Goal: Entertainment & Leisure: Consume media (video, audio)

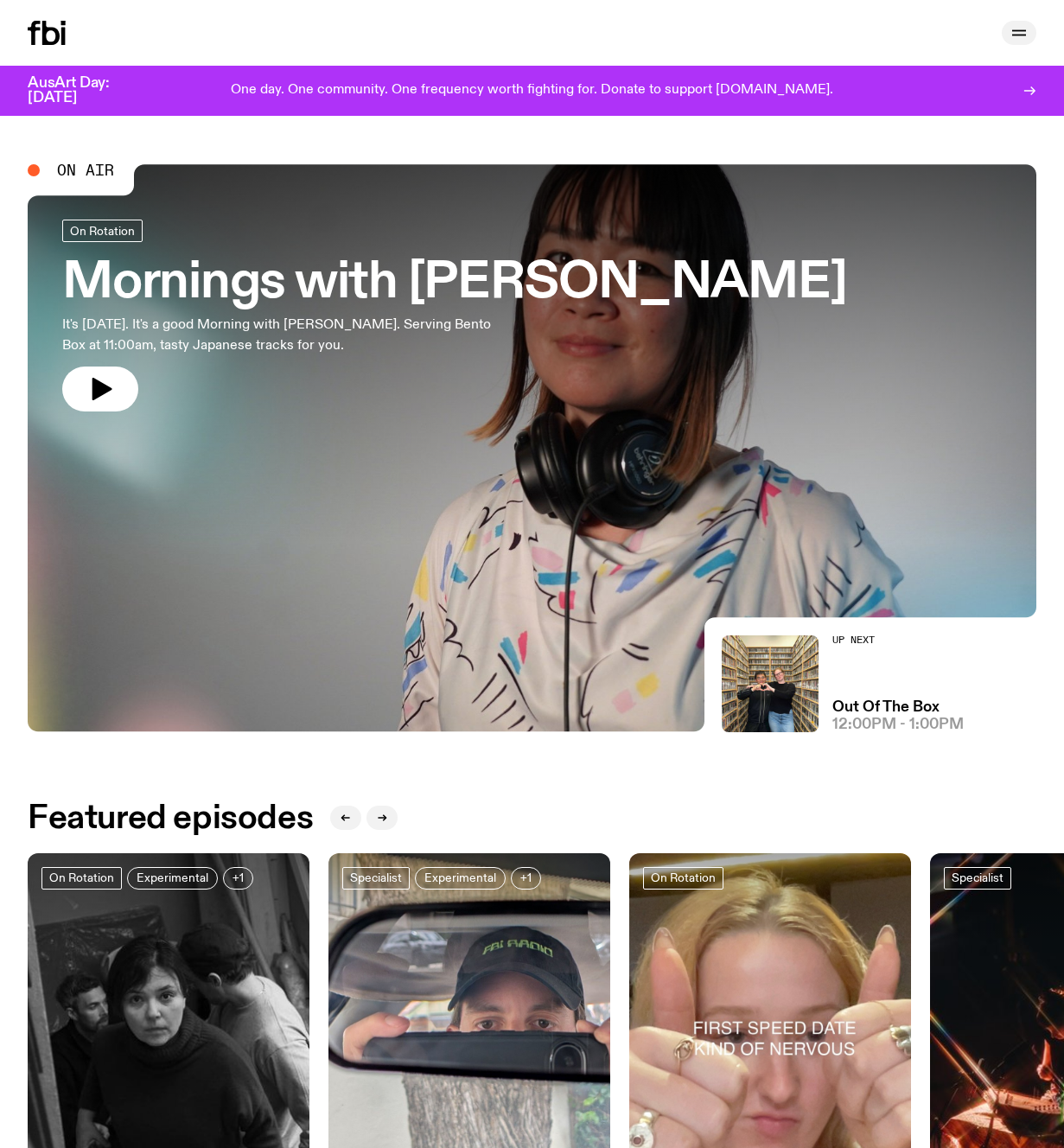
click at [1020, 36] on icon "button" at bounding box center [1020, 33] width 21 height 21
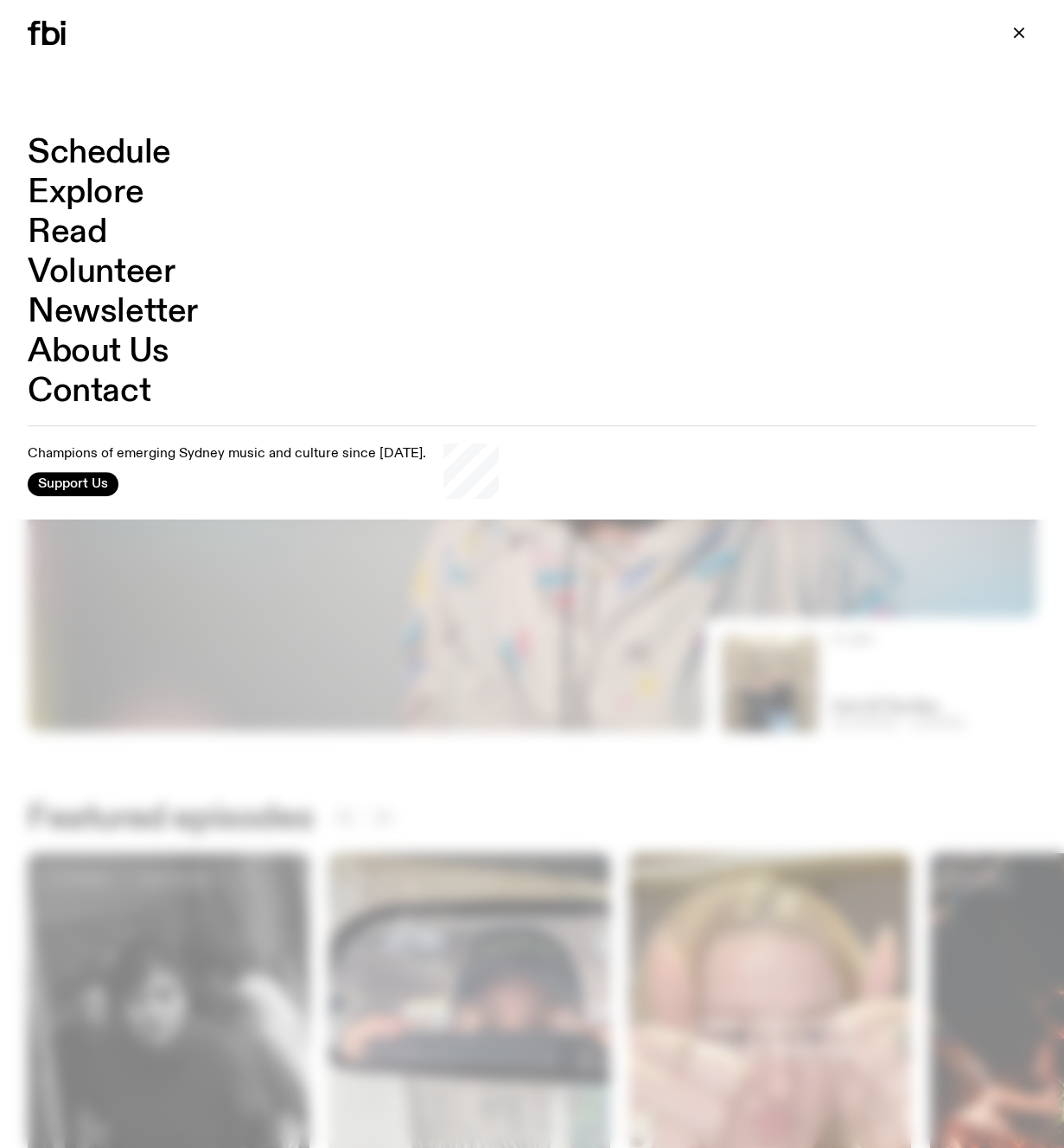
click at [103, 155] on link "Schedule" at bounding box center [99, 153] width 143 height 33
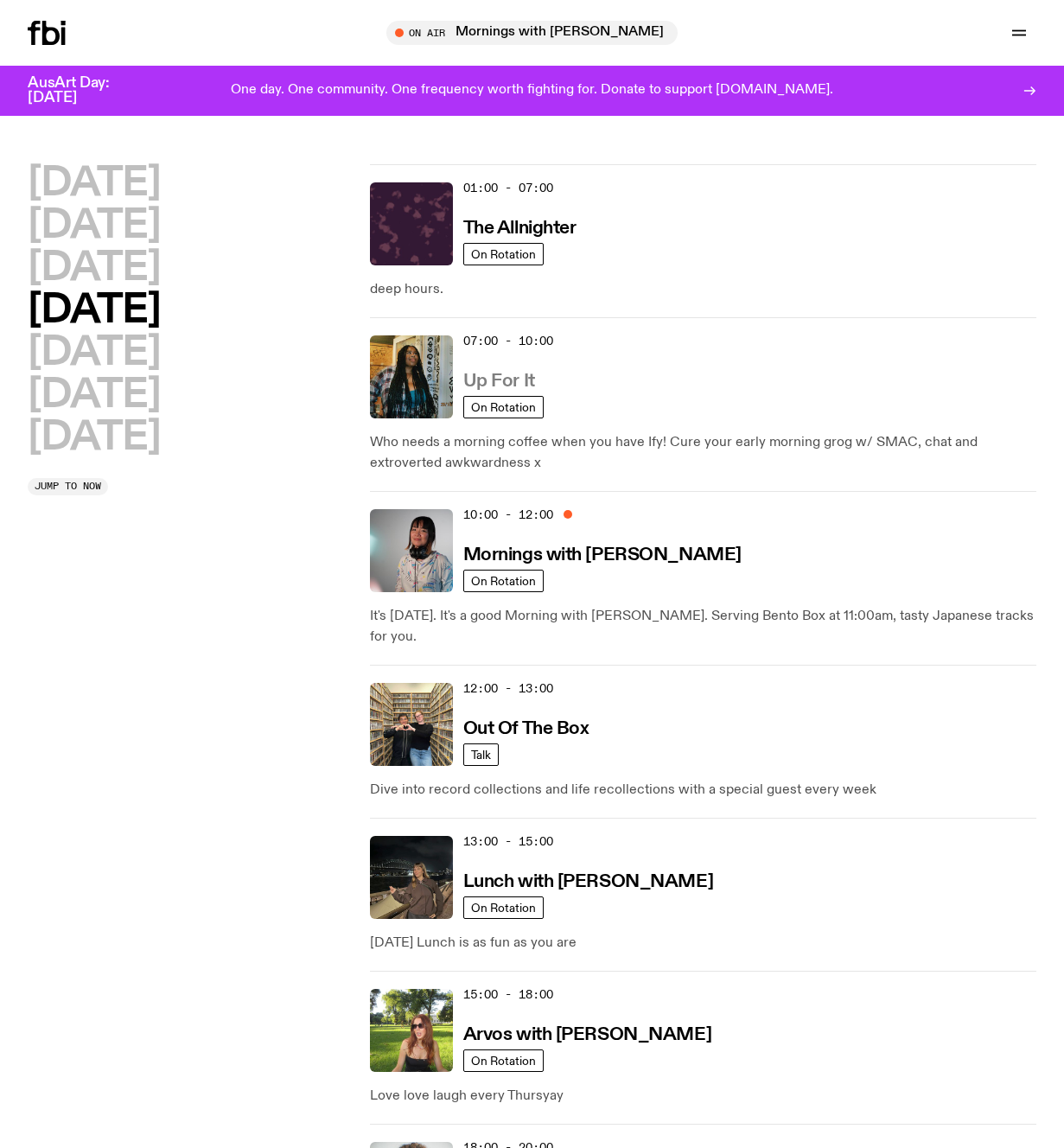
click at [514, 377] on h3 "Up For It" at bounding box center [499, 381] width 72 height 18
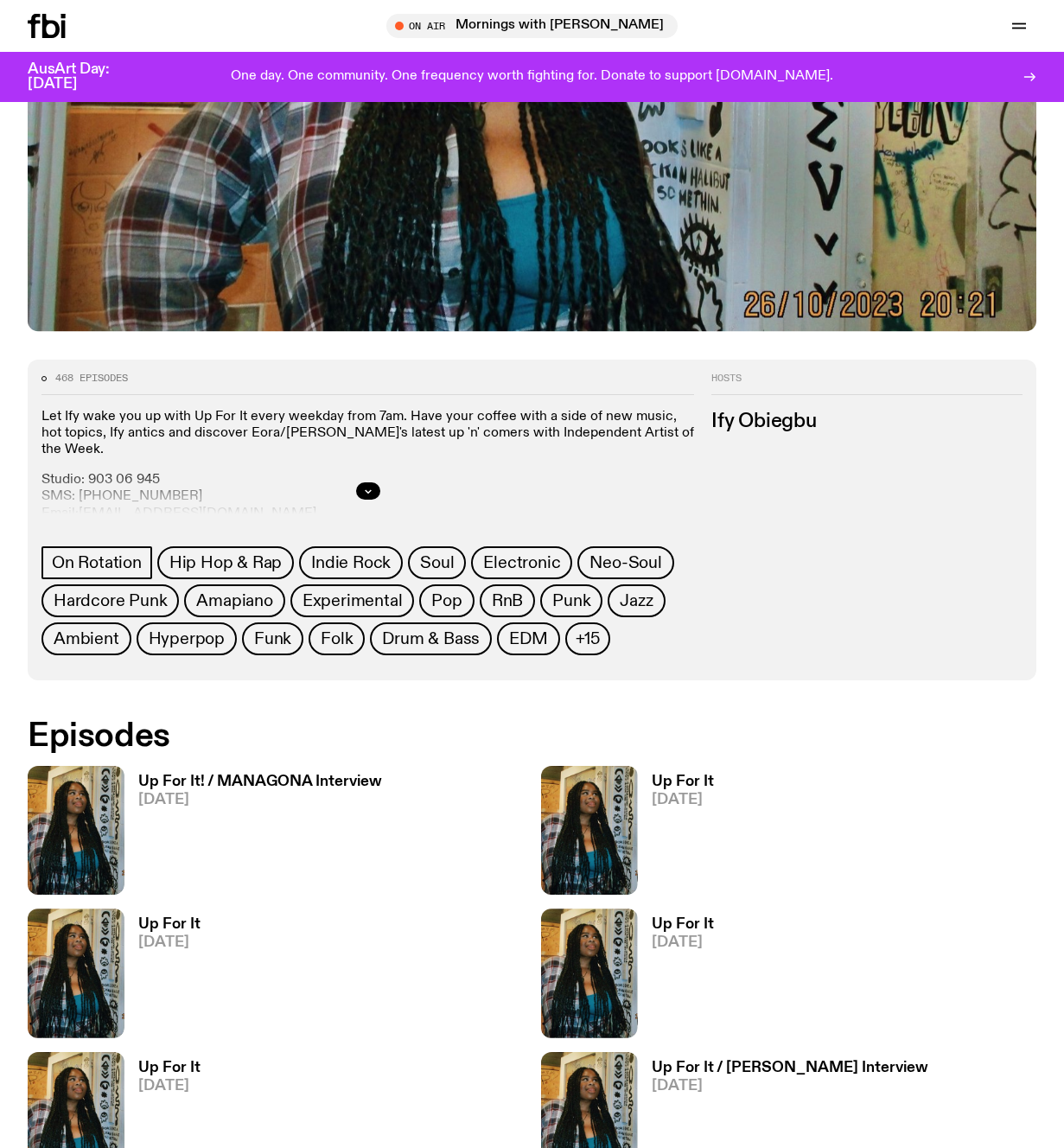
scroll to position [486, 0]
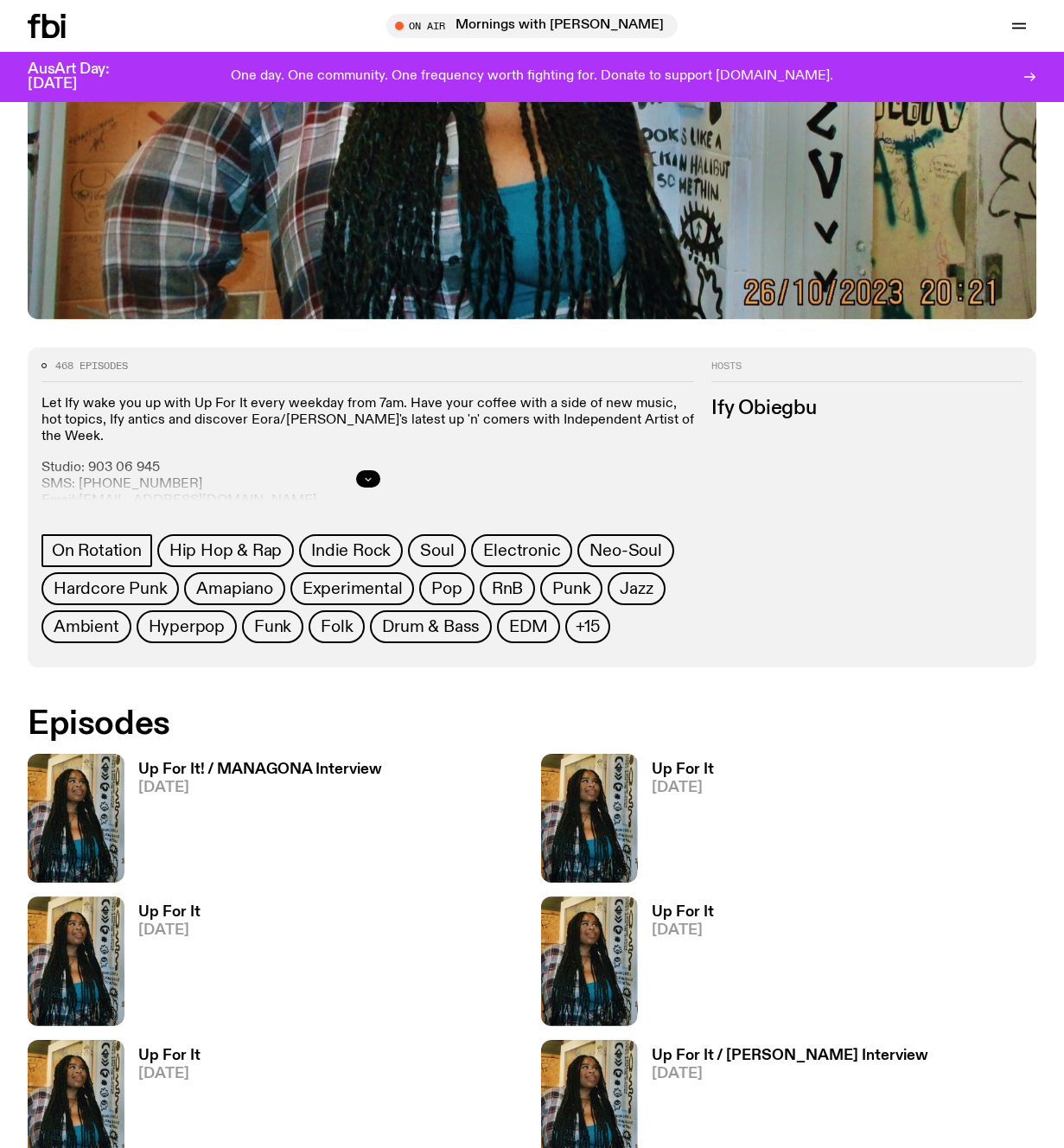
click at [369, 480] on icon "button" at bounding box center [368, 479] width 6 height 3
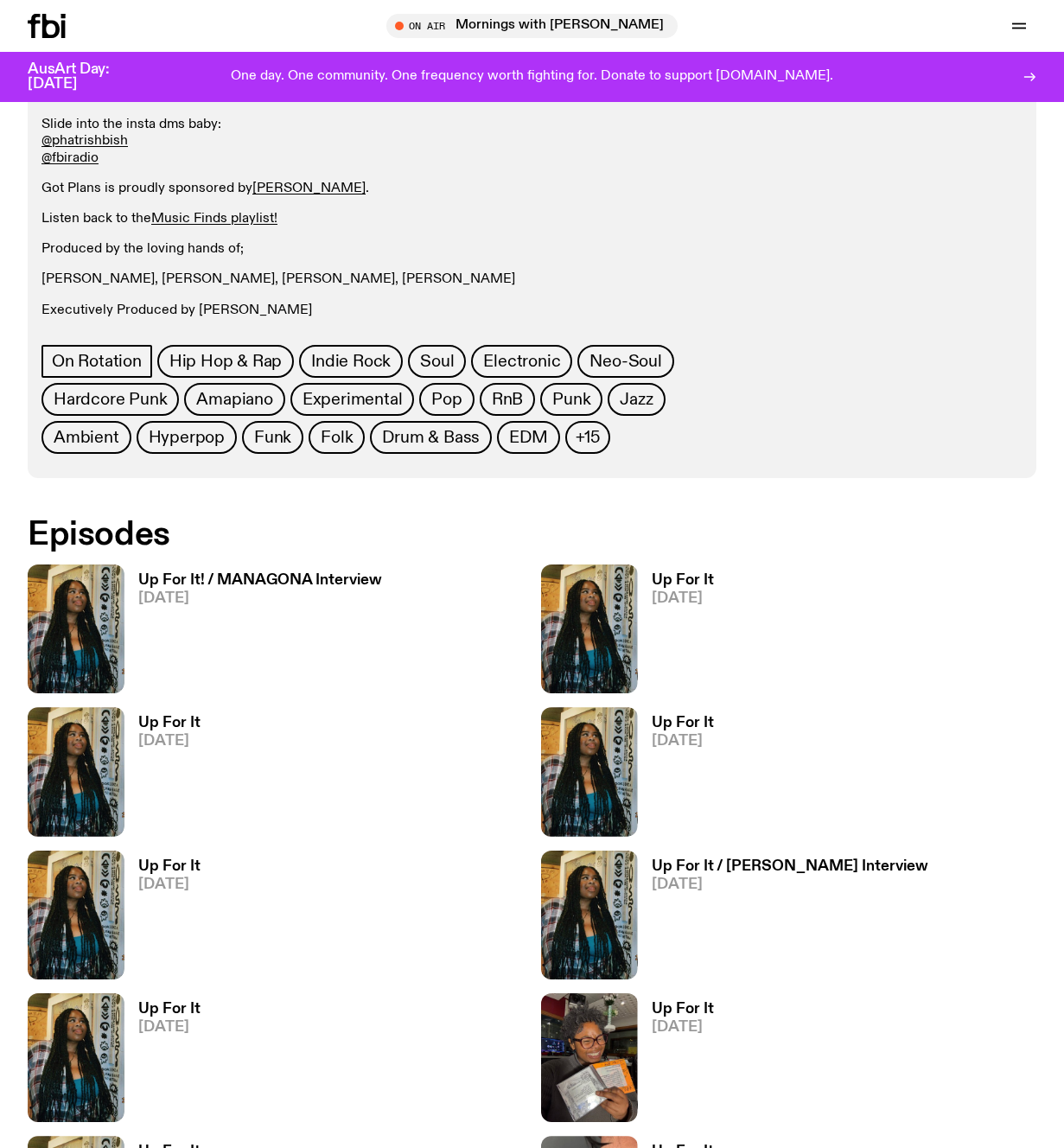
scroll to position [894, 0]
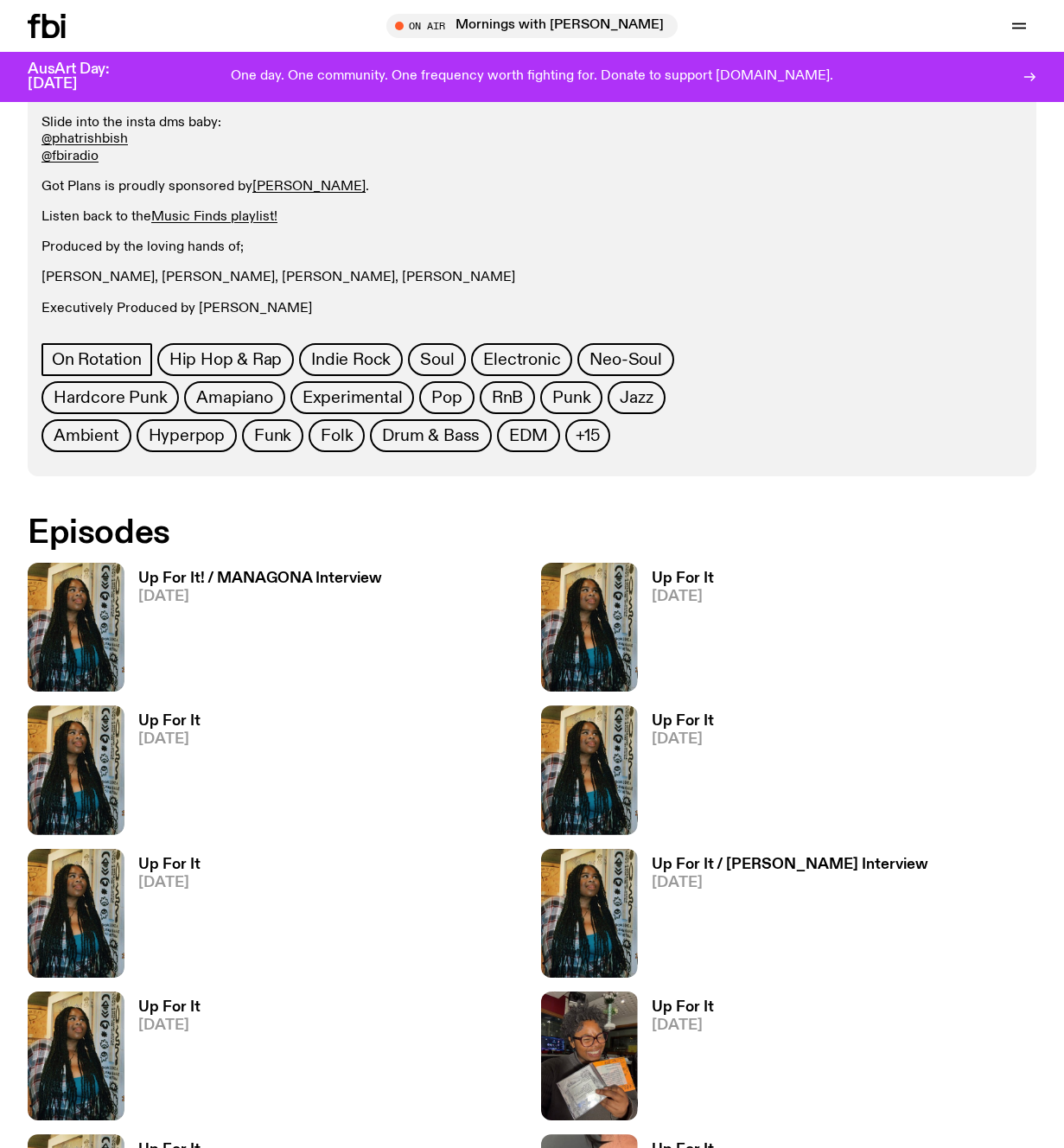
click at [271, 579] on h3 "Up For It! / MANAGONA Interview" at bounding box center [260, 579] width 243 height 15
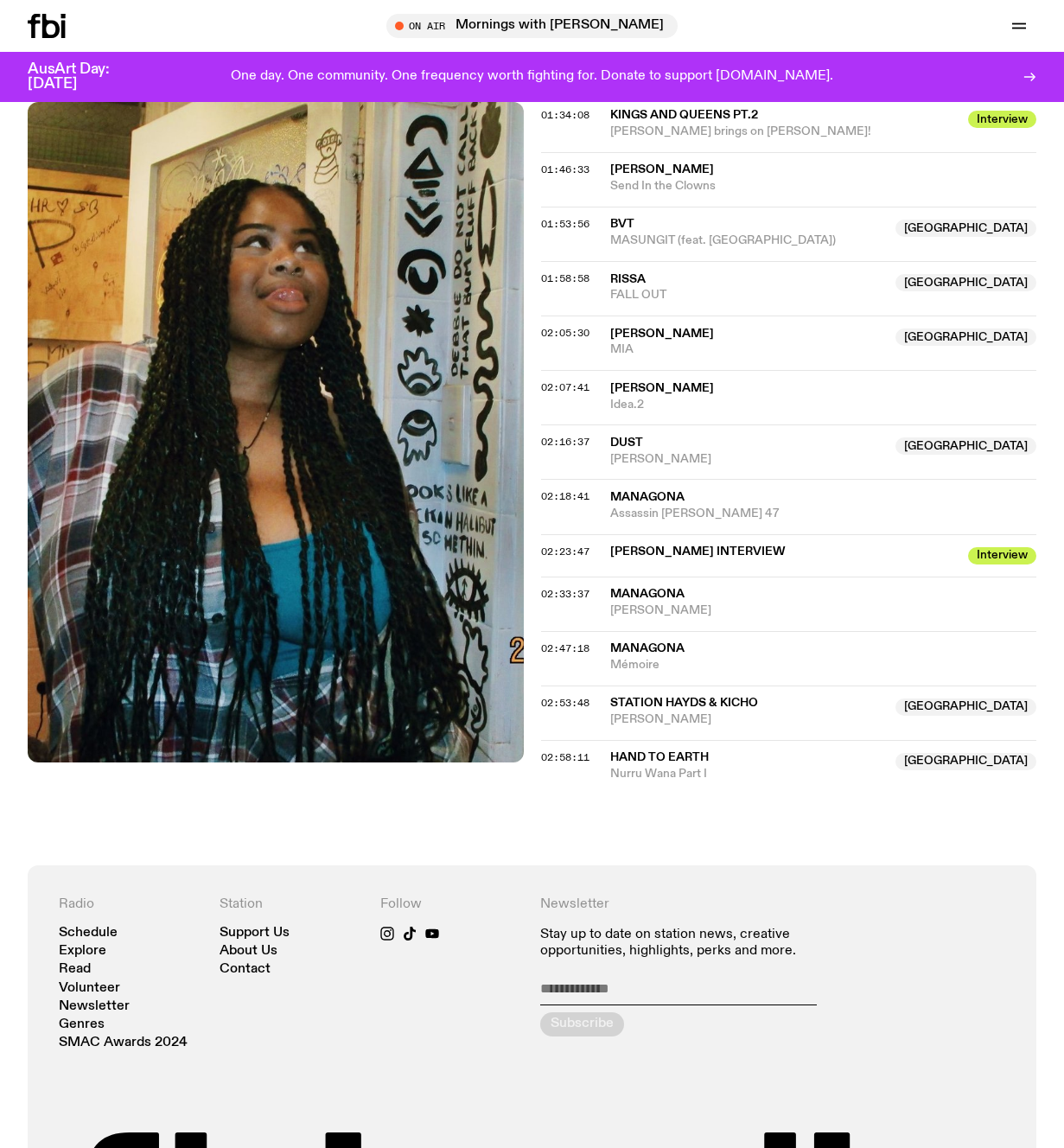
scroll to position [1423, 0]
